Goal: Submit feedback/report problem

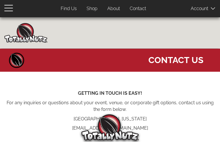
type input "tkjcyvArTVOwqiWB"
type input "umayagaqiqo75@gmail.com"
type input "6751221643"
